Goal: Transaction & Acquisition: Purchase product/service

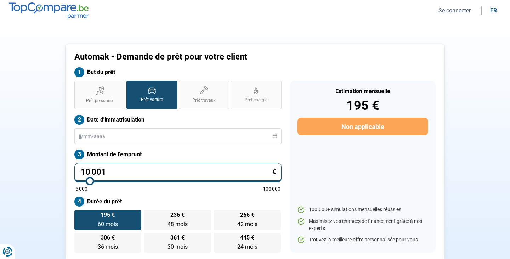
click at [457, 10] on button "Se connecter" at bounding box center [454, 10] width 36 height 7
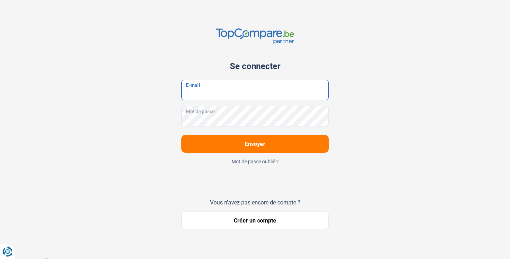
click at [244, 90] on input "E-mail" at bounding box center [254, 90] width 147 height 21
click at [252, 224] on button "Créer un compte" at bounding box center [254, 220] width 147 height 18
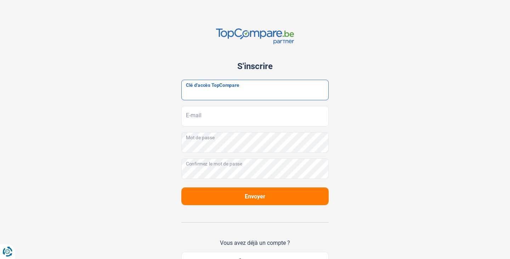
click at [240, 94] on input "Clé d'accès TopCompare" at bounding box center [254, 90] width 147 height 21
paste input "JrbfN@tcB24"
type input "JrbfN@tcB24"
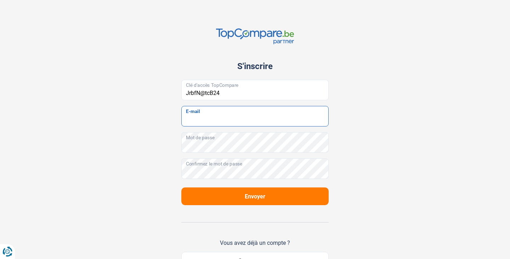
click at [226, 115] on input "E-mail" at bounding box center [254, 116] width 147 height 21
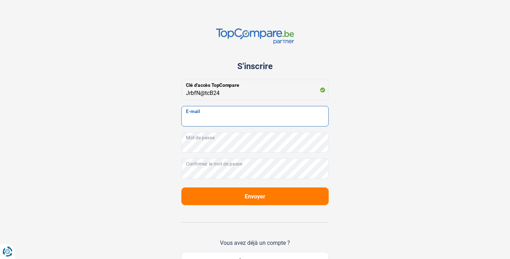
click at [226, 115] on input "E-mail" at bounding box center [254, 116] width 147 height 21
type input "automakinfo@skynet.be"
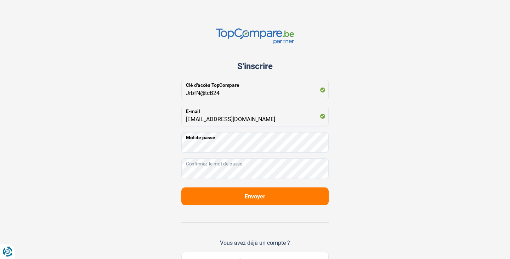
click at [254, 195] on span "Envoyer" at bounding box center [255, 196] width 21 height 7
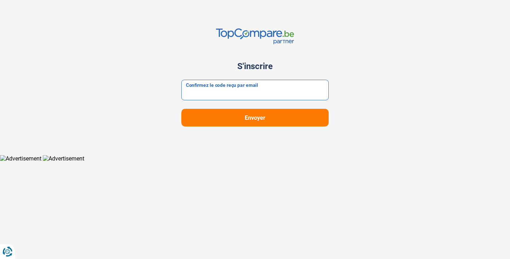
click at [228, 89] on input "Confirmez le code reçu par email" at bounding box center [254, 90] width 147 height 21
type input "122415"
click at [262, 120] on span "Envoyer" at bounding box center [255, 117] width 21 height 7
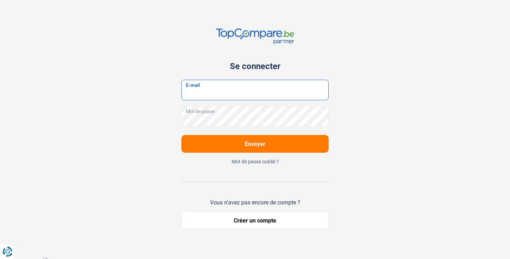
type input "automakinfo@skynet.be"
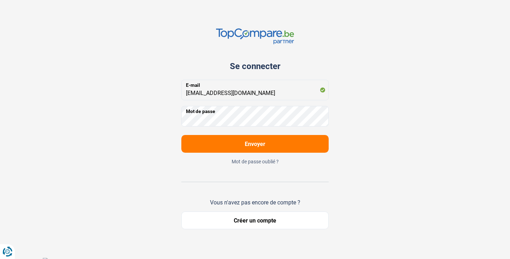
click at [247, 143] on span "Envoyer" at bounding box center [255, 144] width 21 height 7
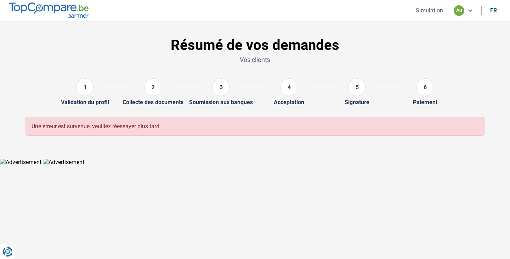
click at [423, 13] on button "Simulation" at bounding box center [430, 10] width 32 height 7
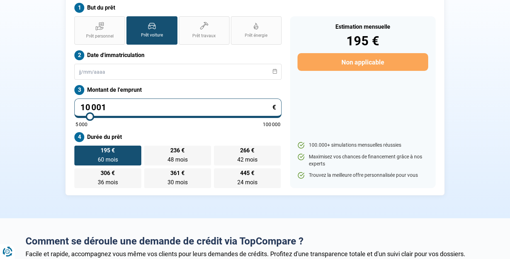
scroll to position [75, 0]
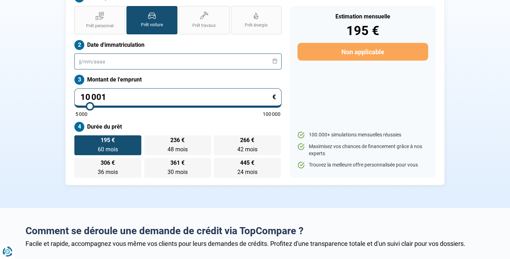
click at [128, 62] on input "text" at bounding box center [177, 61] width 207 height 16
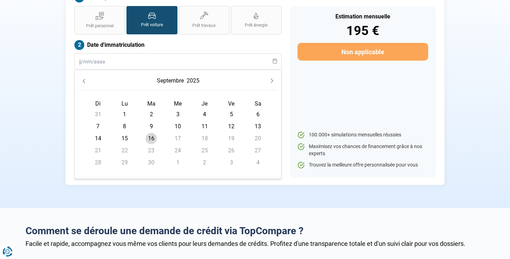
click at [188, 77] on button "2025" at bounding box center [193, 80] width 16 height 13
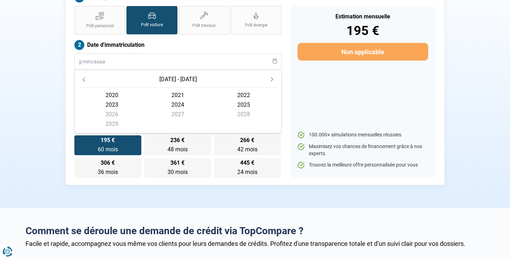
click at [113, 105] on span "2023" at bounding box center [112, 105] width 66 height 10
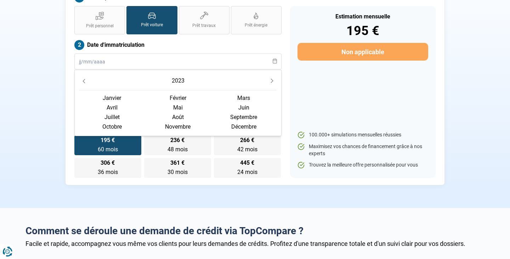
click at [175, 108] on span "mai" at bounding box center [178, 108] width 66 height 10
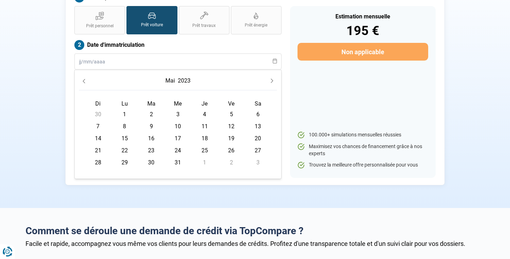
click at [157, 112] on td "2" at bounding box center [151, 114] width 27 height 12
click at [150, 112] on span "2" at bounding box center [151, 114] width 11 height 11
type input "02/05/2023"
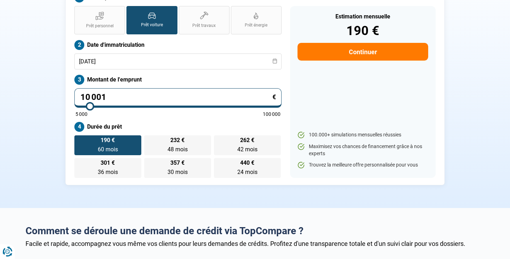
click at [119, 97] on input "10 001" at bounding box center [177, 97] width 207 height 19
type input "1 000"
type input "5000"
type input "100"
type input "5000"
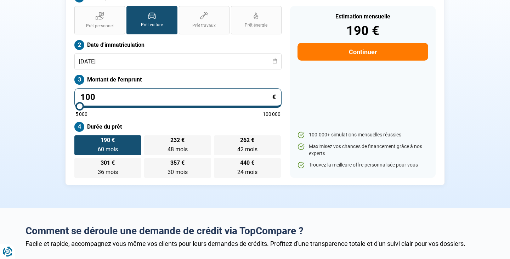
type input "10"
type input "5000"
type input "1"
type input "5000"
type input "0"
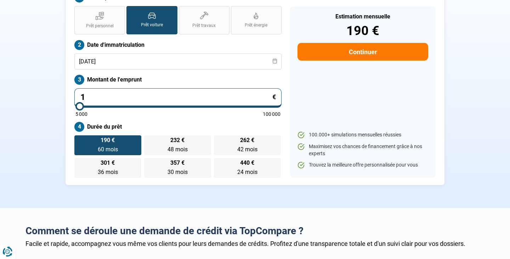
type input "5000"
type input "15"
type input "5000"
type input "15 000"
type input "15000"
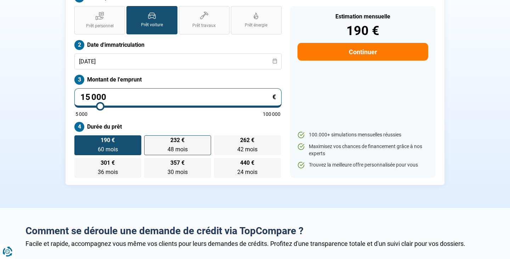
type input "15 000"
click at [181, 143] on span "232 €" at bounding box center [177, 140] width 14 height 6
click at [149, 140] on input "232 € 48 mois 48 mois" at bounding box center [146, 137] width 5 height 5
radio input "true"
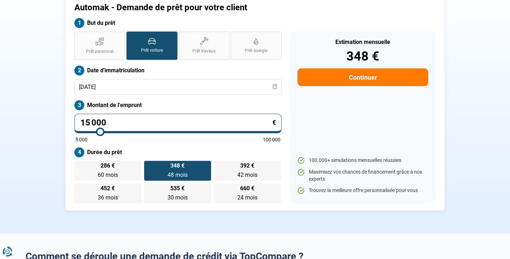
scroll to position [38, 0]
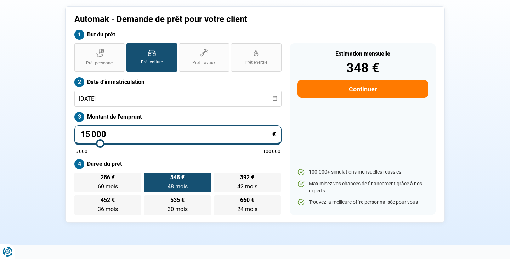
click at [362, 88] on button "Continuer" at bounding box center [363, 89] width 131 height 18
select select "32"
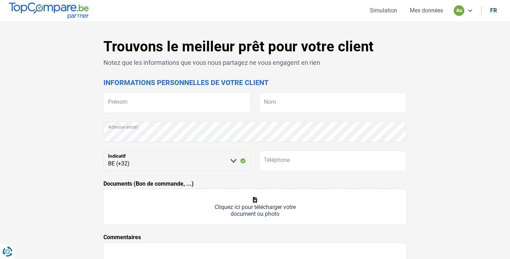
click at [384, 9] on button "Simulation" at bounding box center [384, 10] width 32 height 7
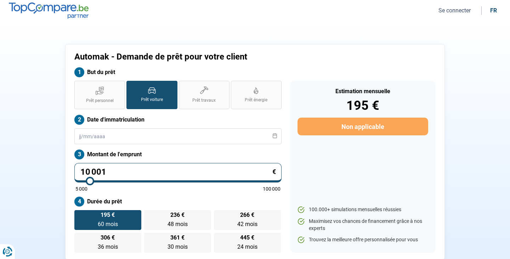
click at [463, 10] on button "Se connecter" at bounding box center [454, 10] width 36 height 7
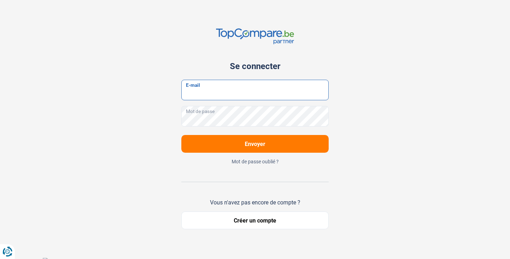
click at [239, 91] on input "E-mail" at bounding box center [254, 90] width 147 height 21
type input "automakinfo@skynet.be"
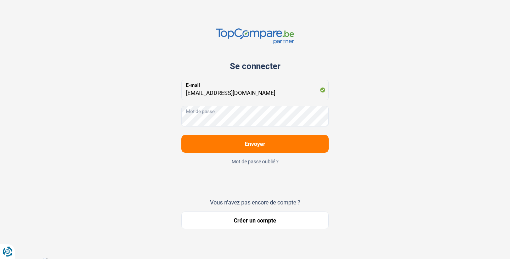
click at [253, 146] on span "Envoyer" at bounding box center [255, 144] width 21 height 7
